Goal: Register for event/course: Register for event/course

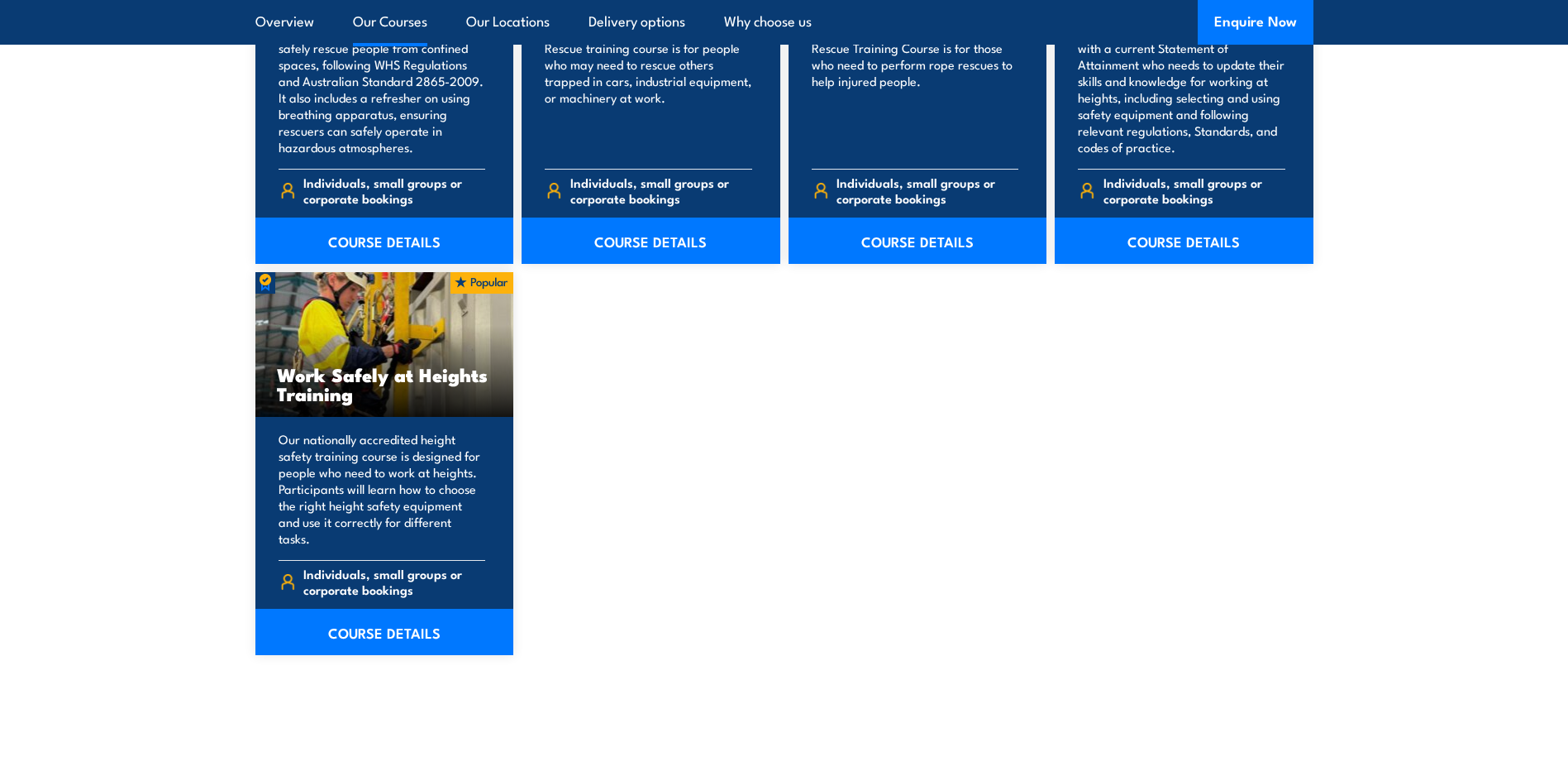
scroll to position [1983, 0]
click at [369, 617] on link "COURSE DETAILS" at bounding box center [384, 630] width 259 height 46
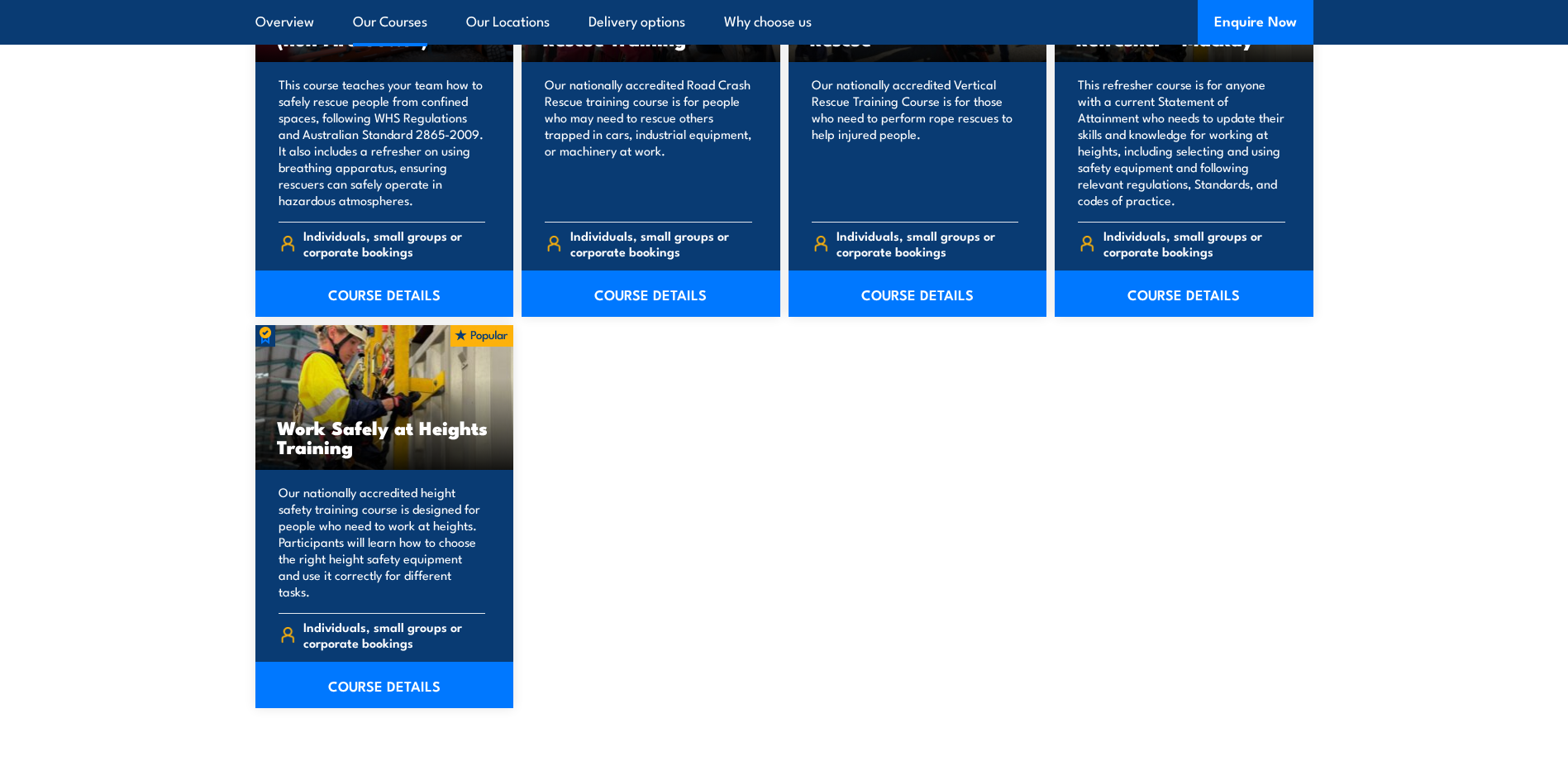
scroll to position [1983, 0]
